Goal: Task Accomplishment & Management: Manage account settings

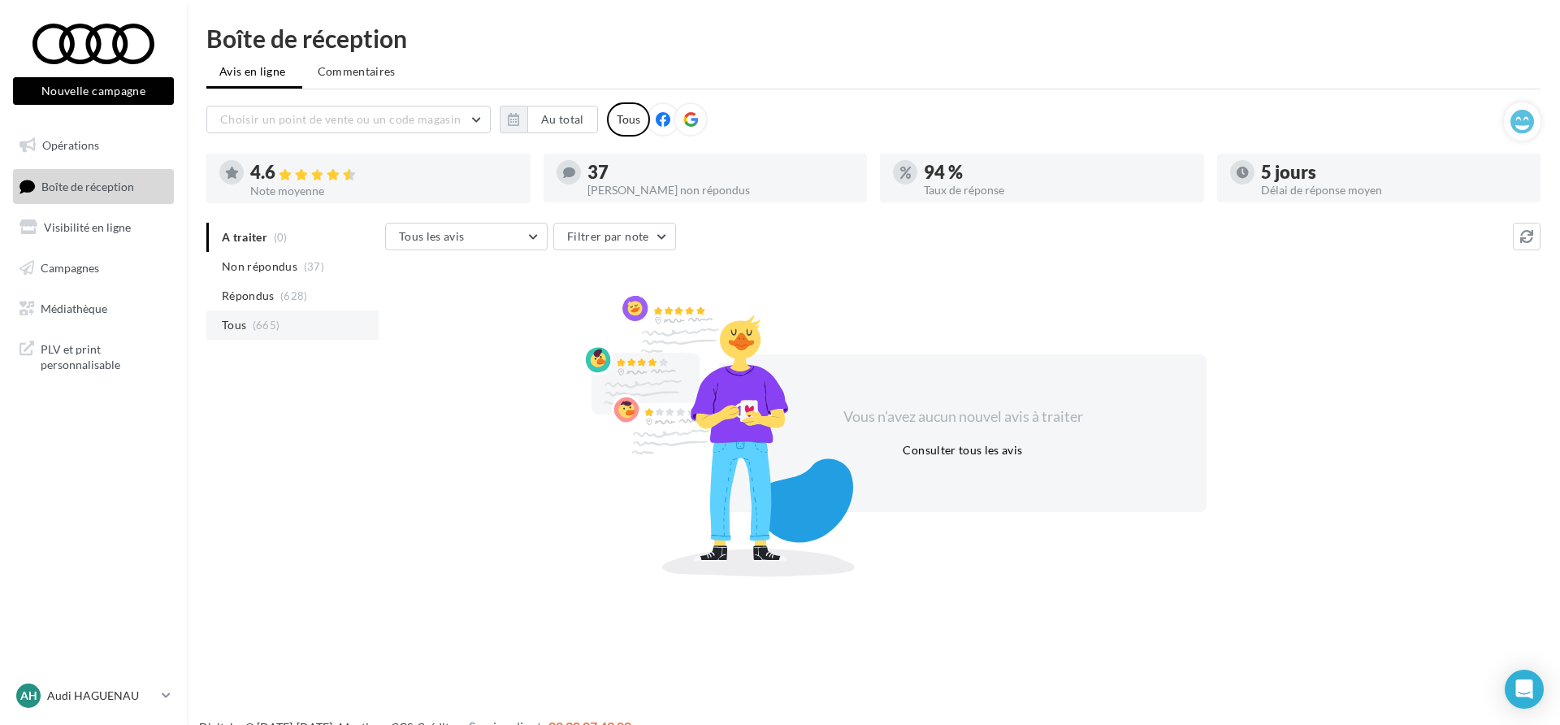
click at [299, 319] on li "Tous (665)" at bounding box center [292, 324] width 172 height 29
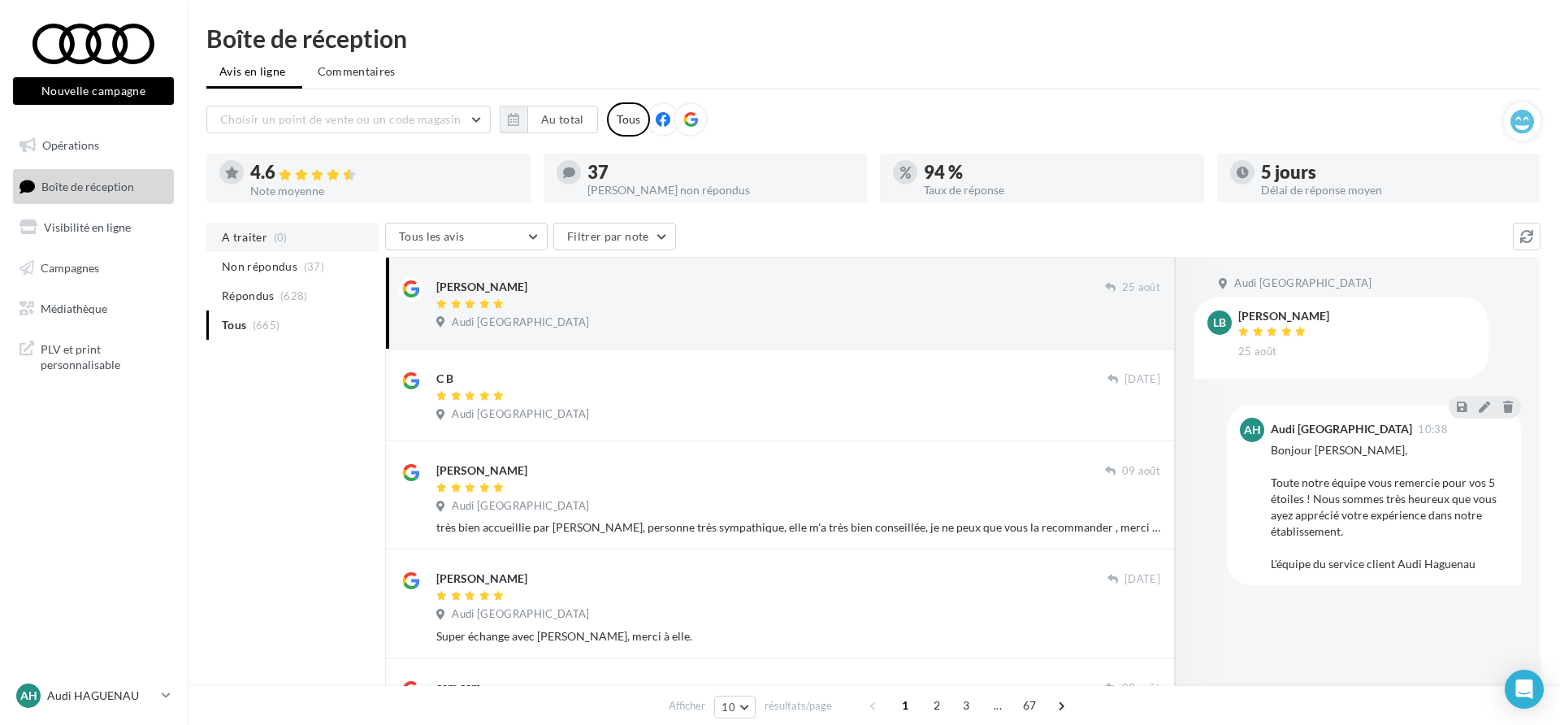
click at [322, 246] on li "A traiter (0)" at bounding box center [292, 237] width 172 height 29
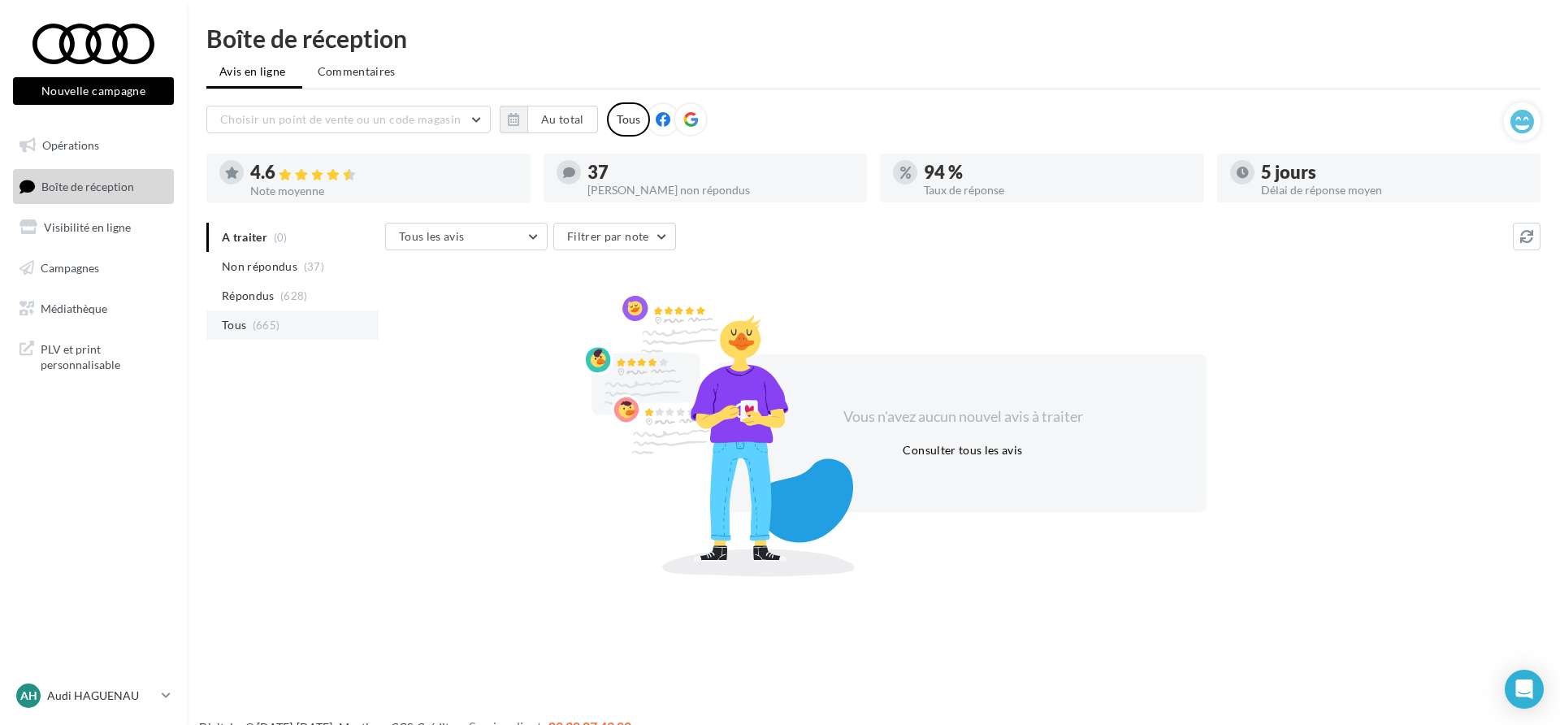
click at [301, 335] on li "Tous (665)" at bounding box center [292, 324] width 172 height 29
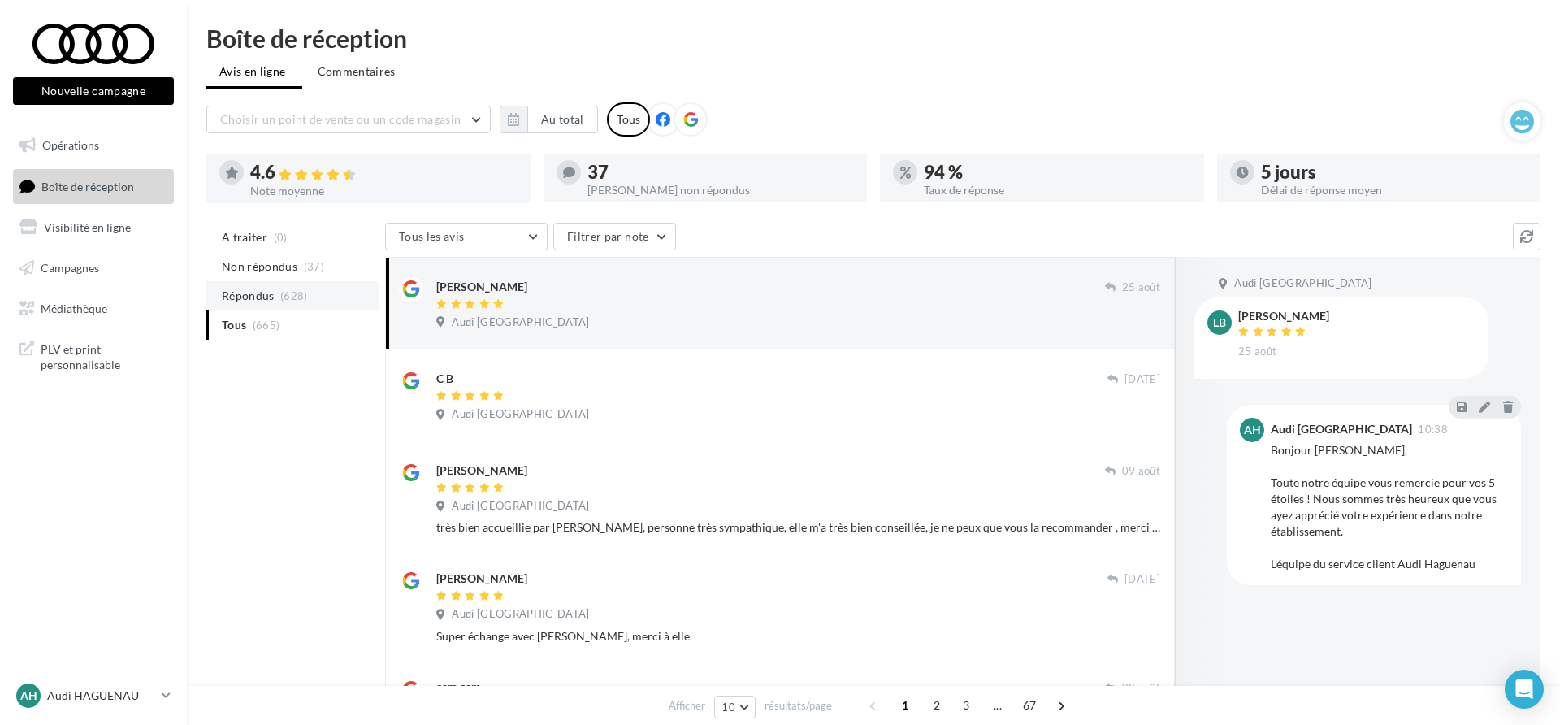
click at [327, 304] on li "Répondus (628)" at bounding box center [292, 295] width 172 height 29
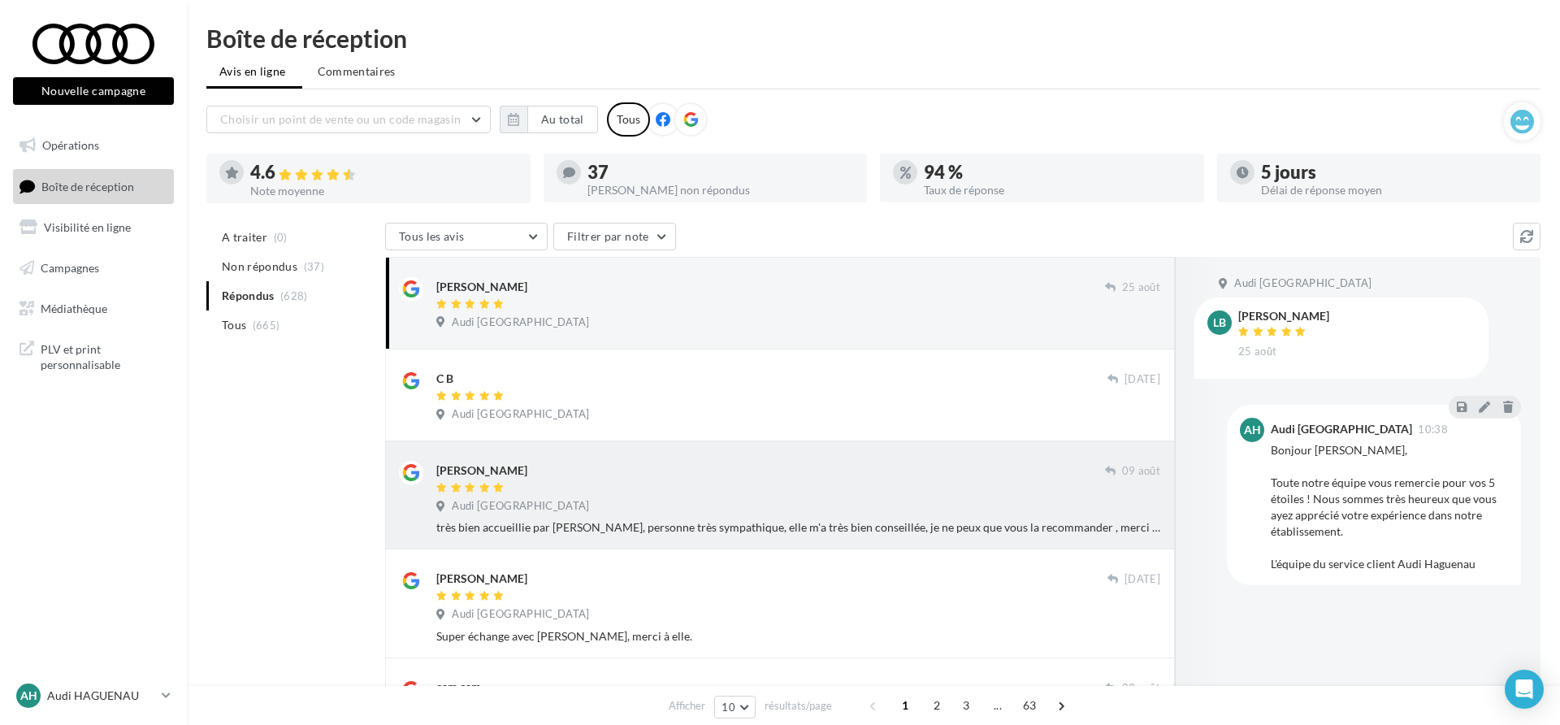
click at [669, 470] on div "[PERSON_NAME]" at bounding box center [770, 469] width 669 height 17
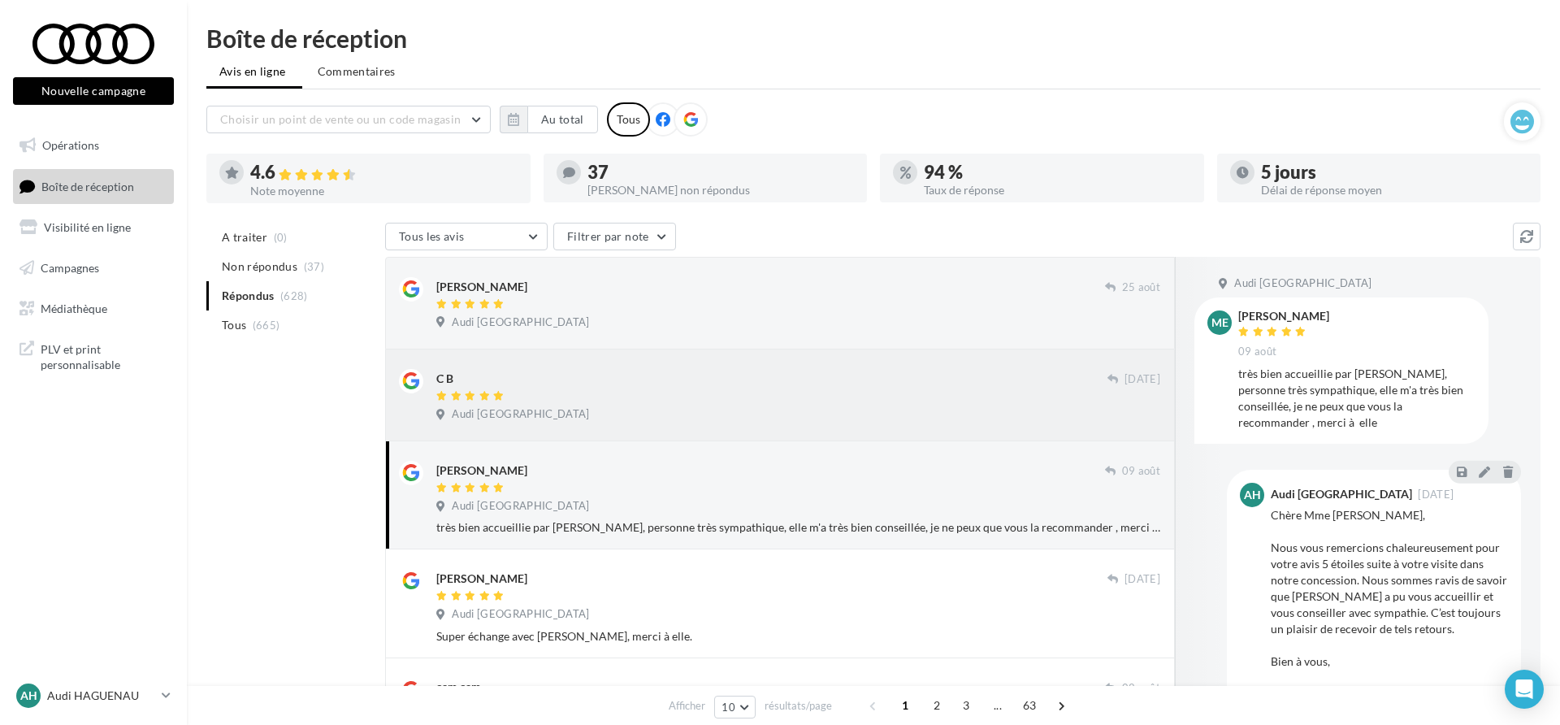
click at [665, 407] on div "Audi [GEOGRAPHIC_DATA]" at bounding box center [798, 416] width 724 height 18
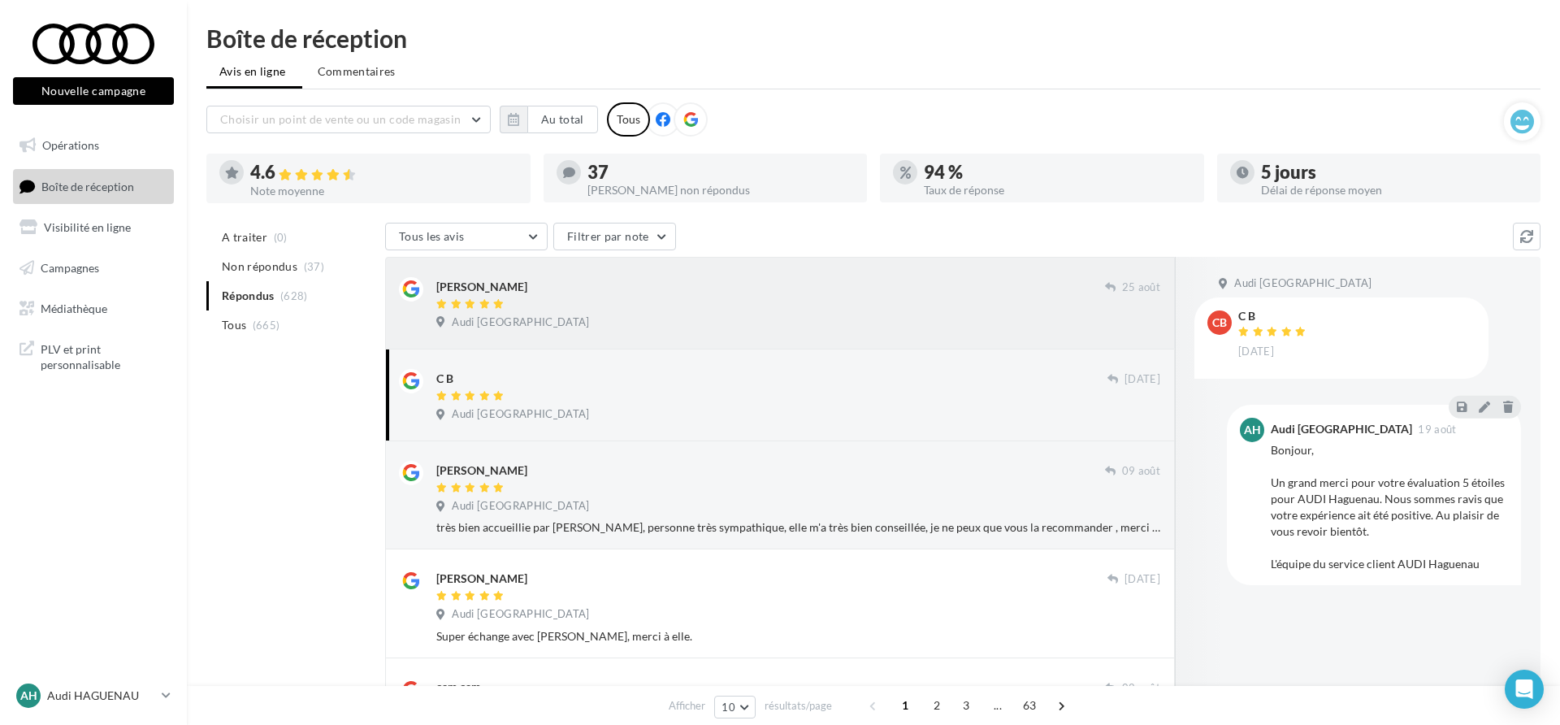
click at [634, 318] on div "Audi [GEOGRAPHIC_DATA]" at bounding box center [798, 324] width 724 height 18
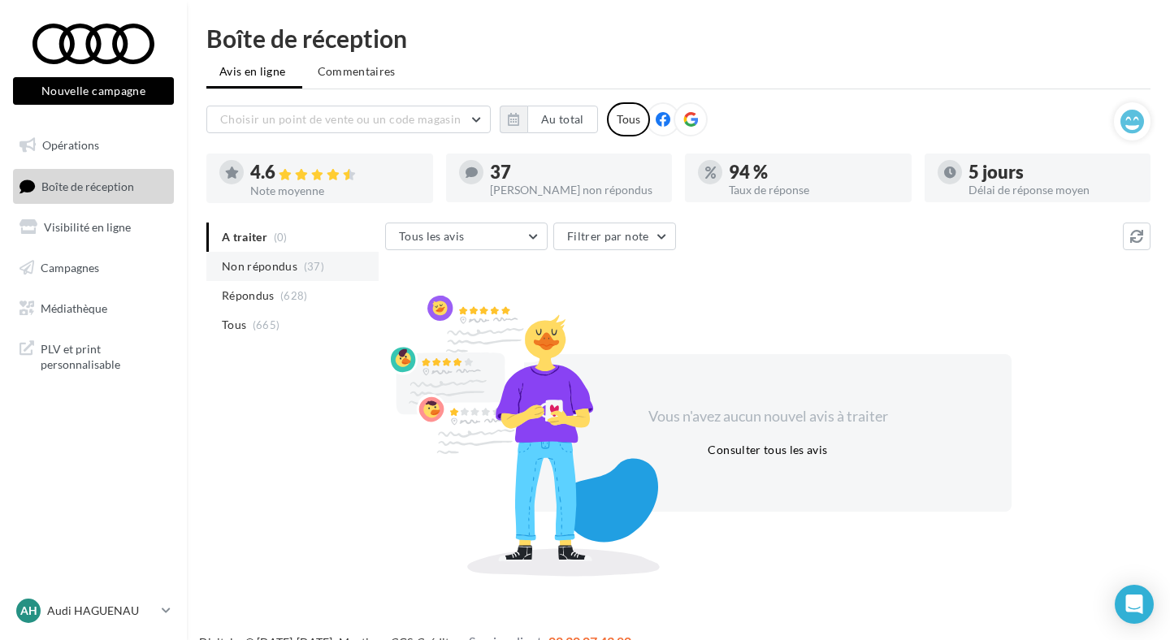
click at [295, 262] on span "Non répondus" at bounding box center [260, 266] width 76 height 16
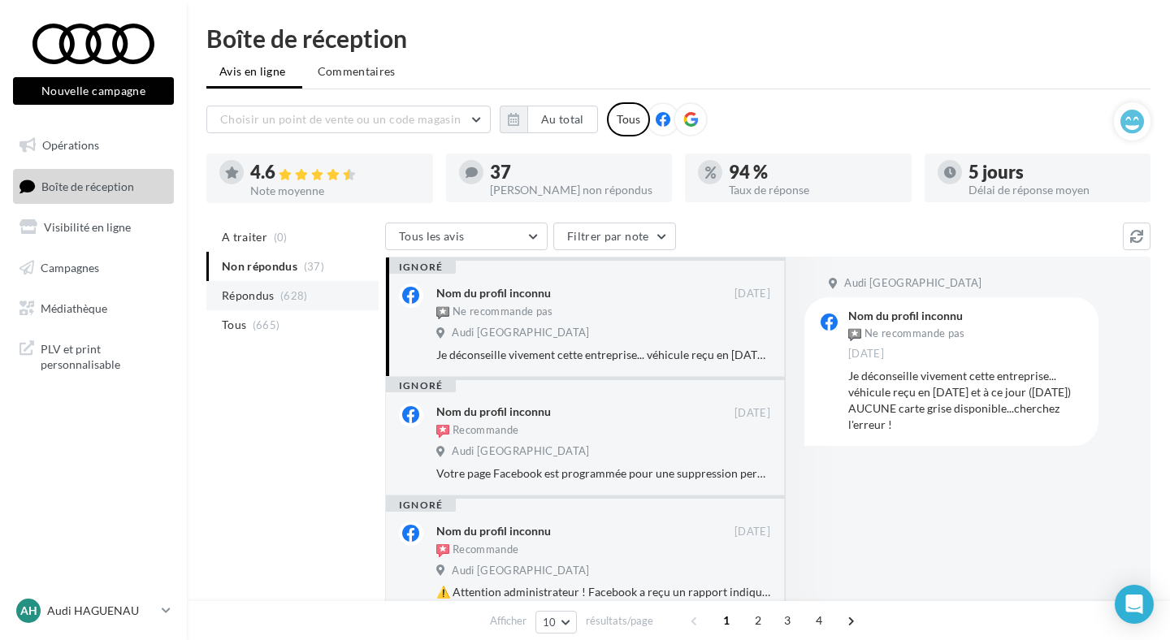
click at [302, 293] on span "(628)" at bounding box center [294, 295] width 28 height 13
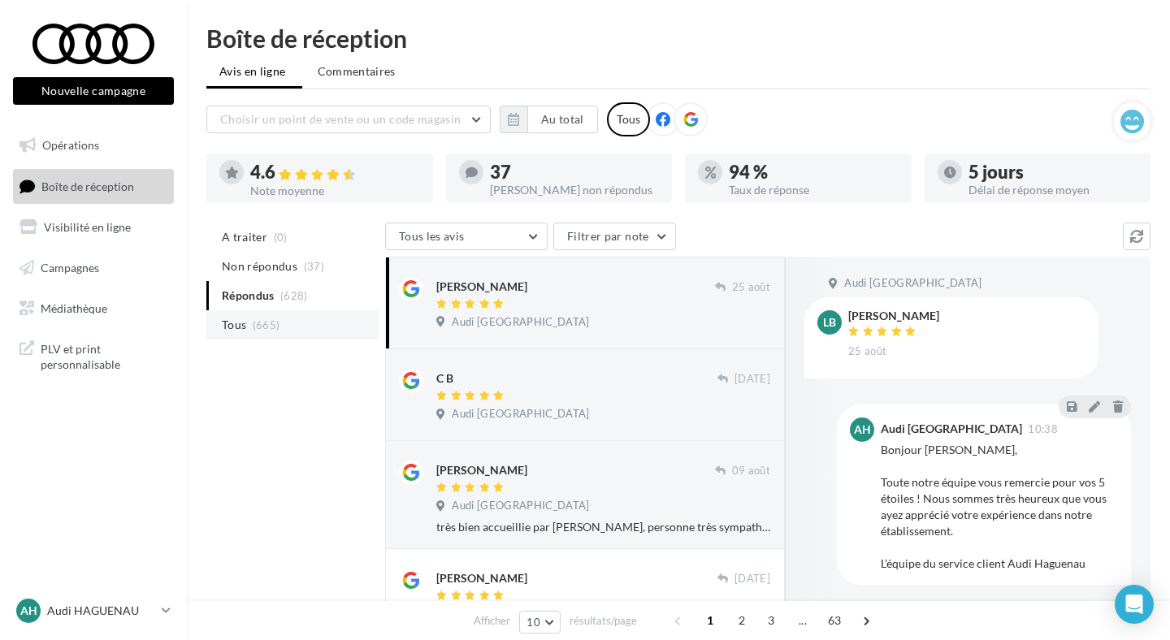
click at [305, 335] on li "Tous (665)" at bounding box center [292, 324] width 172 height 29
click at [310, 294] on li "Répondus (628)" at bounding box center [292, 295] width 172 height 29
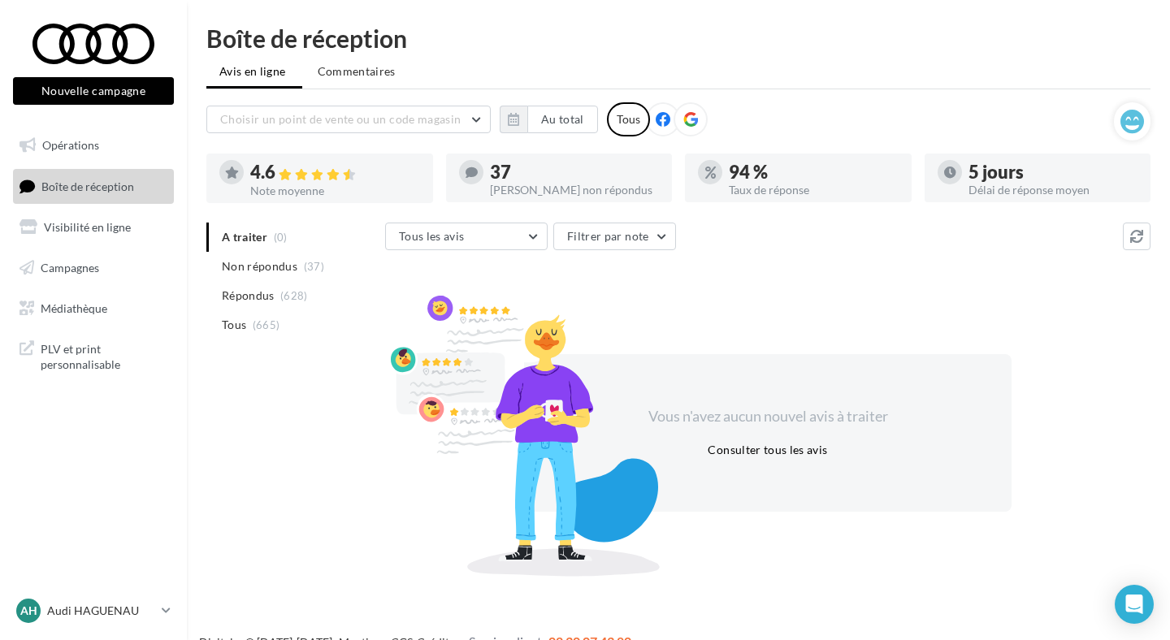
click at [284, 233] on ul "A traiter (0) Non répondus (37) Répondus (628) Tous (665)" at bounding box center [292, 281] width 172 height 117
click at [327, 326] on li "Tous (665)" at bounding box center [292, 324] width 172 height 29
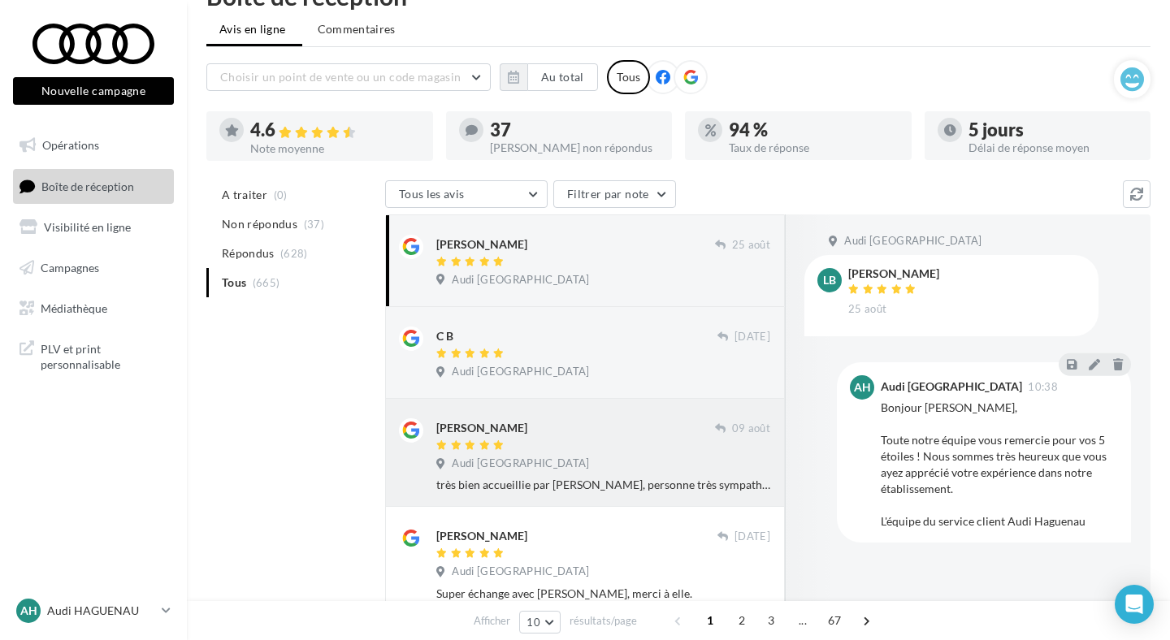
click at [643, 445] on div at bounding box center [575, 446] width 279 height 14
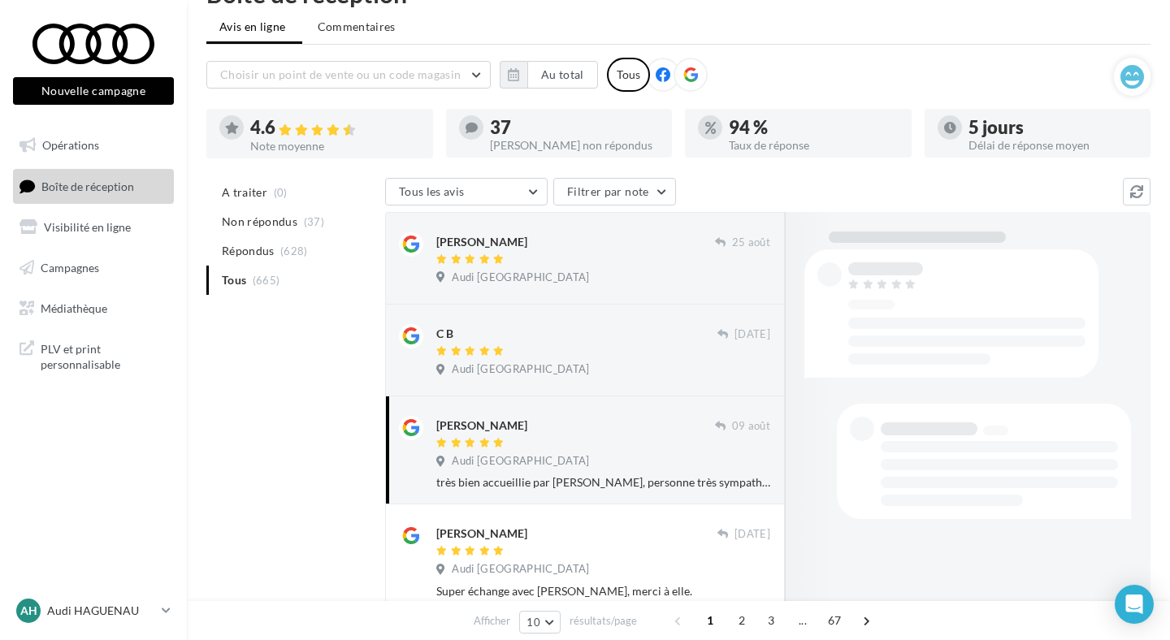
scroll to position [43, 0]
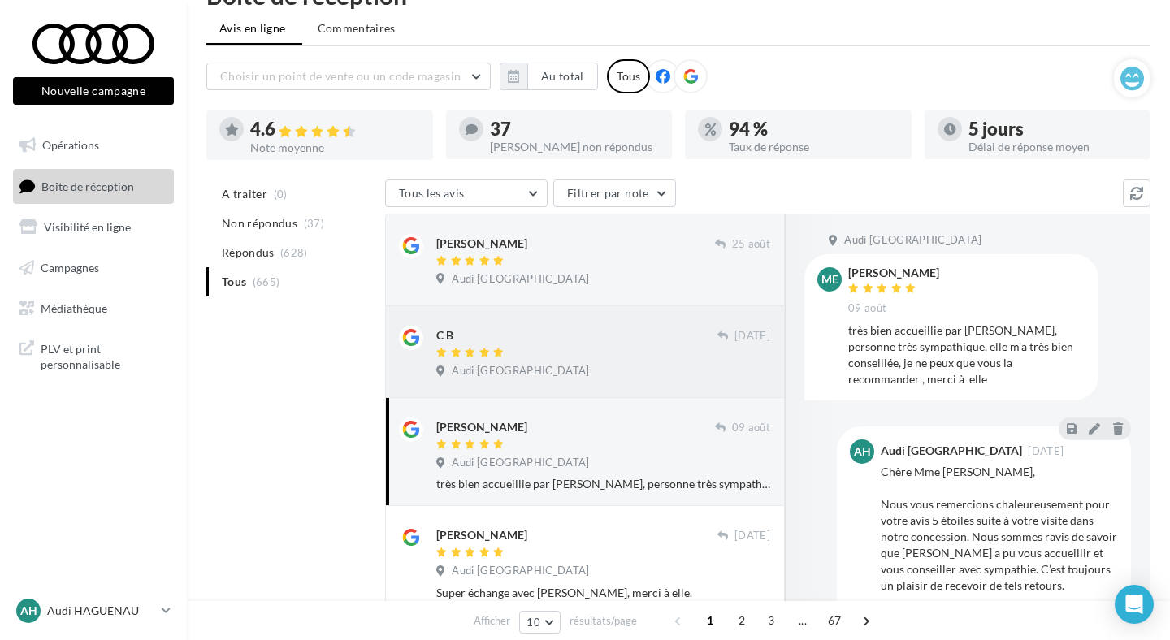
click at [638, 365] on div "Audi [GEOGRAPHIC_DATA]" at bounding box center [603, 373] width 334 height 18
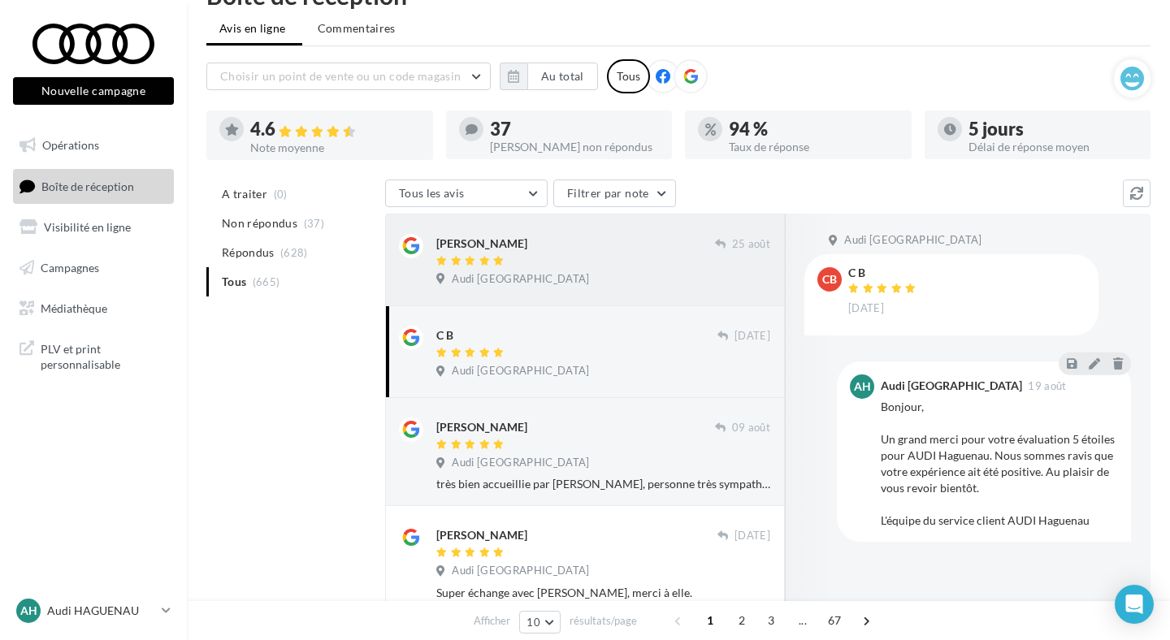
click at [585, 268] on div at bounding box center [575, 262] width 279 height 14
